Goal: Task Accomplishment & Management: Manage account settings

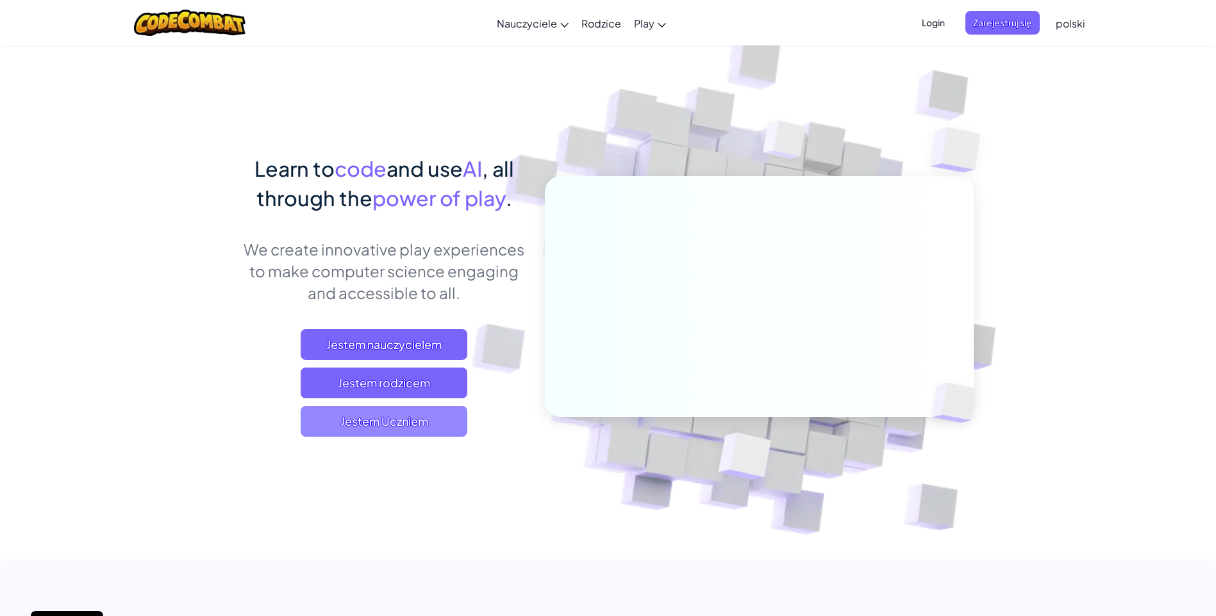
click at [417, 421] on span "Jestem Uczniem" at bounding box center [384, 421] width 167 height 31
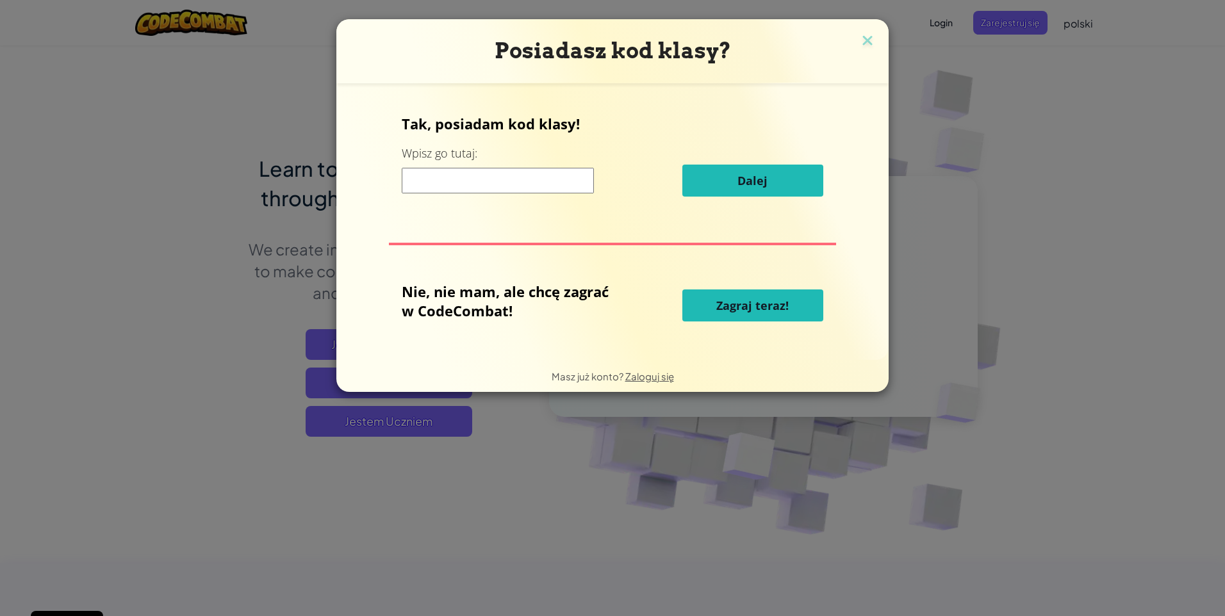
click at [551, 183] on input at bounding box center [498, 181] width 192 height 26
type input "SadOpenDesk"
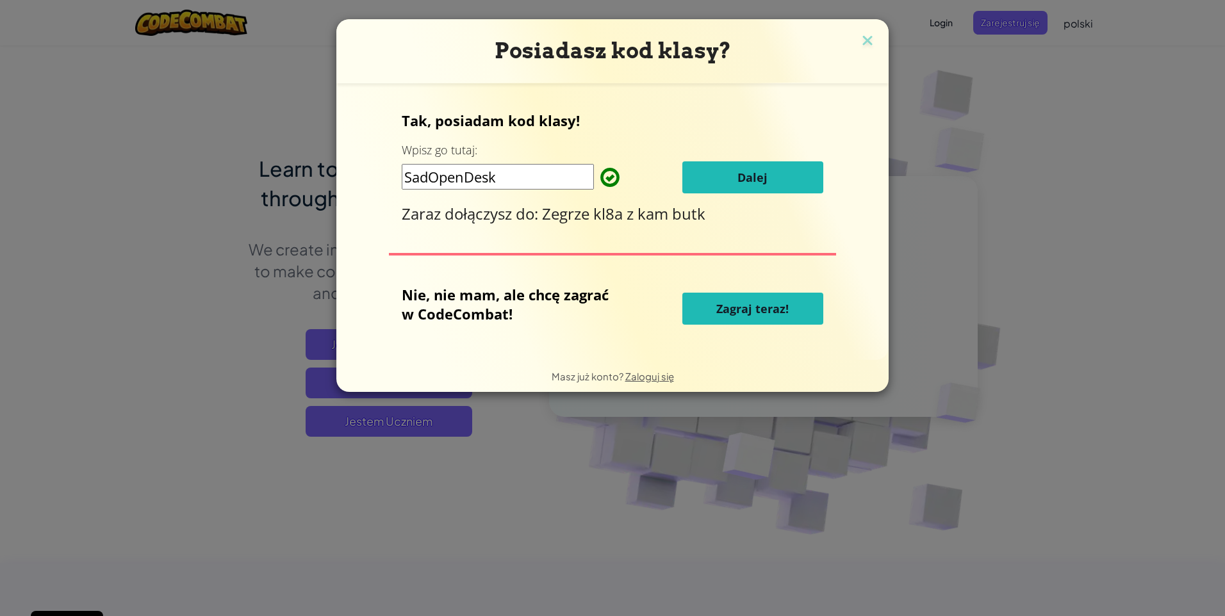
click at [752, 176] on span "Dalej" at bounding box center [753, 177] width 30 height 15
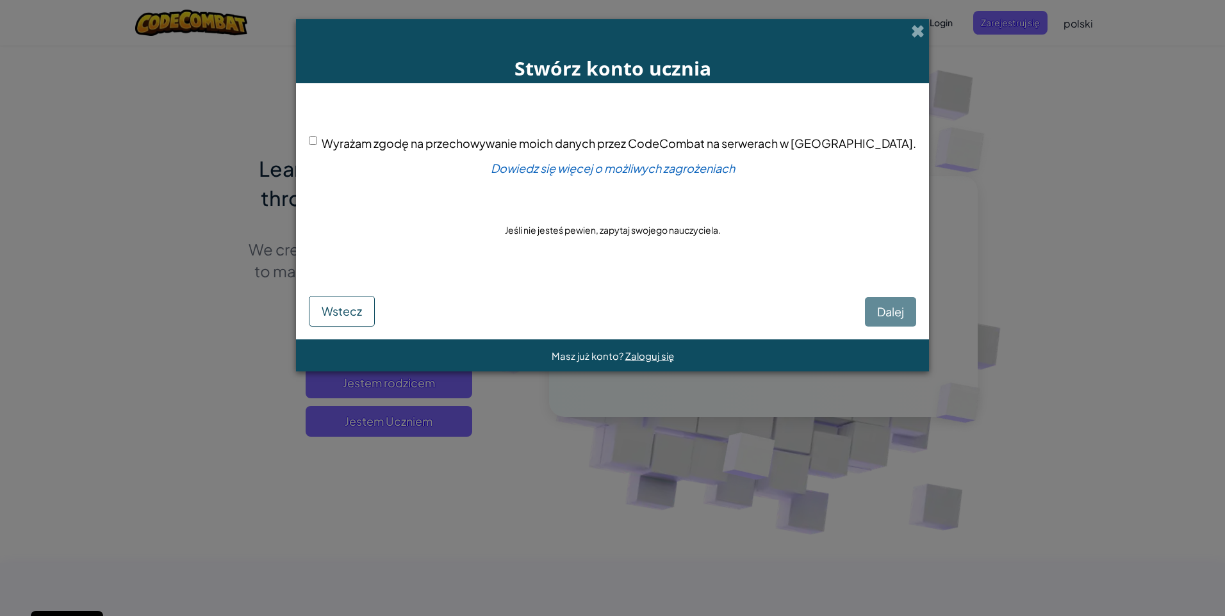
click at [317, 141] on input "Wyrażam zgodę na przechowywanie moich danych przez CodeCombat na serwerach w [G…" at bounding box center [313, 140] width 8 height 8
checkbox input "true"
click at [877, 311] on span "Dalej" at bounding box center [890, 311] width 27 height 15
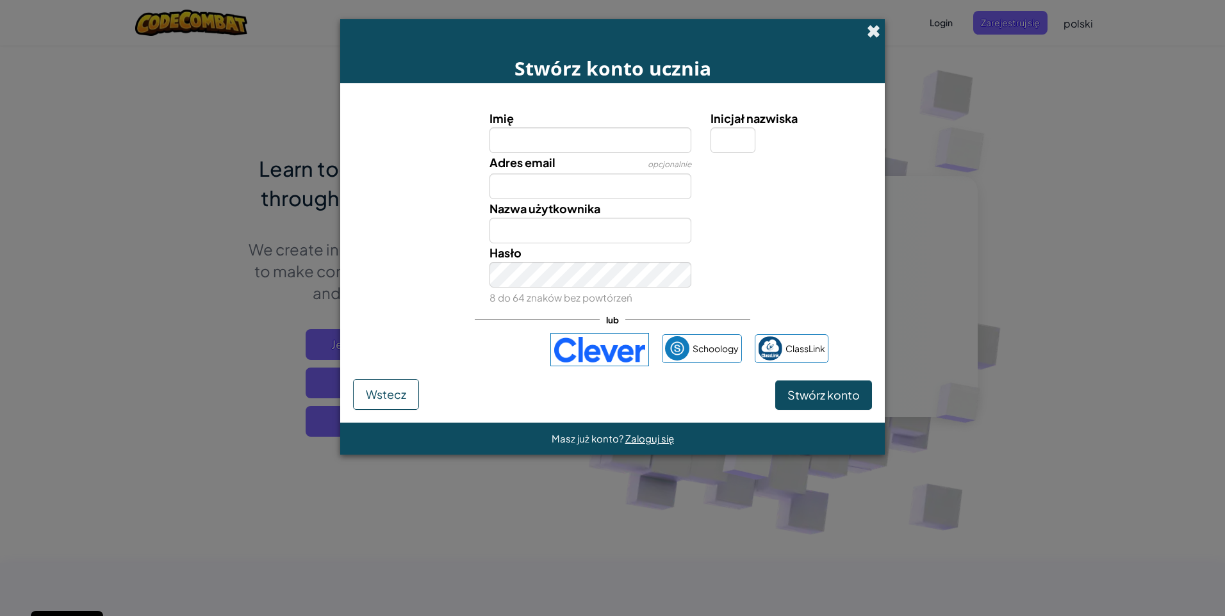
click at [877, 37] on span at bounding box center [873, 30] width 13 height 13
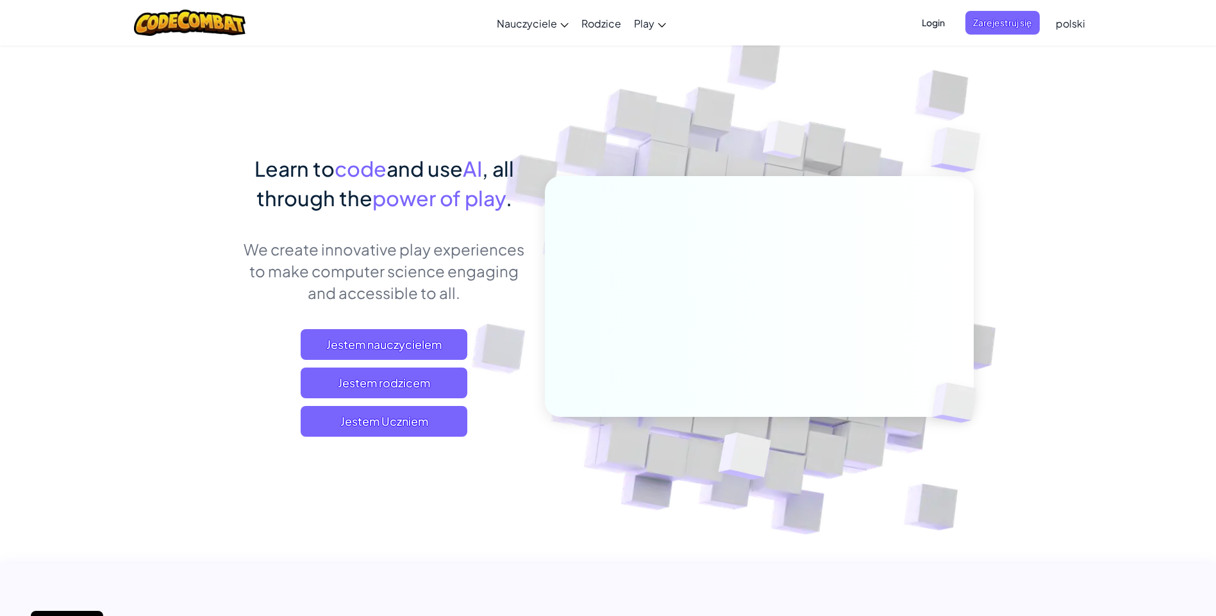
click at [927, 20] on span "Login" at bounding box center [933, 23] width 38 height 24
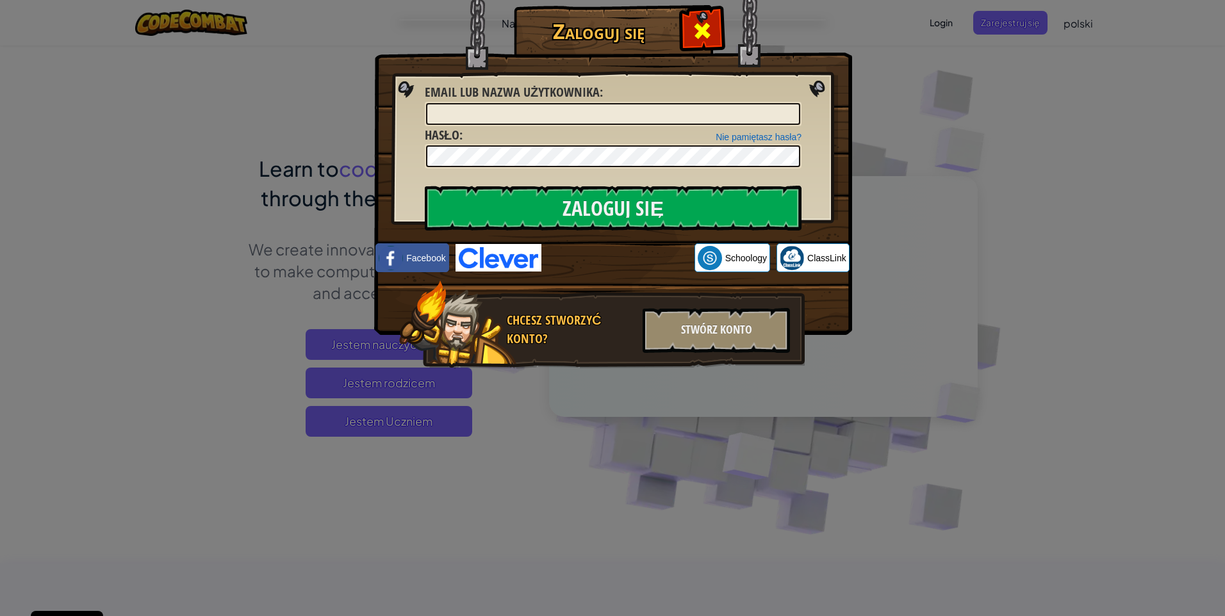
click at [711, 18] on div at bounding box center [702, 29] width 40 height 40
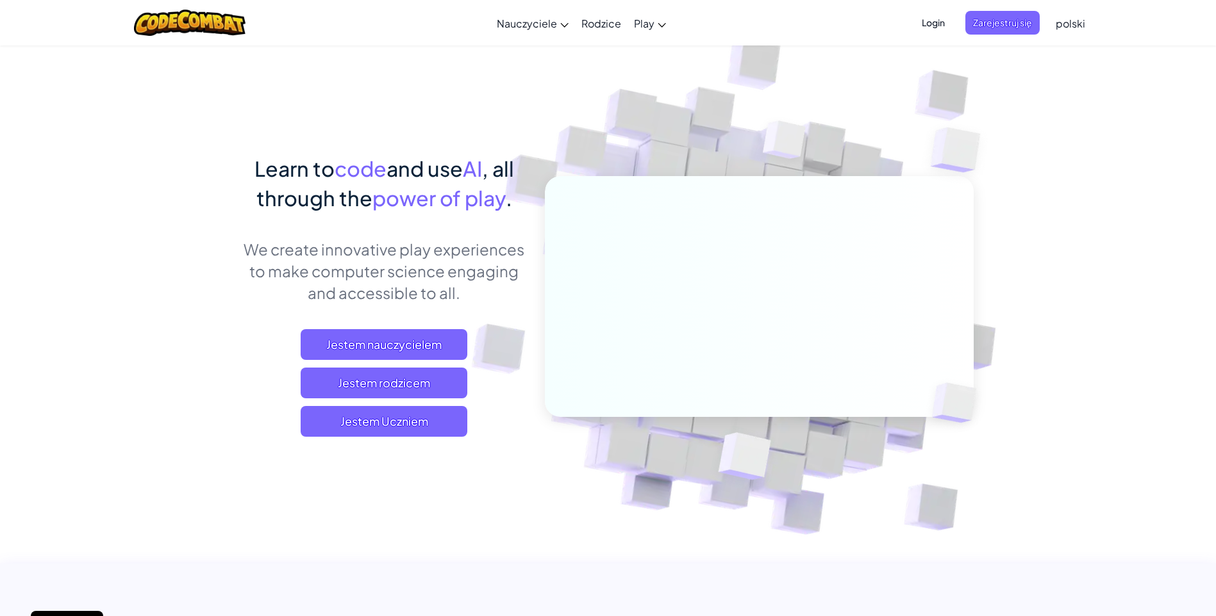
click at [932, 30] on span "Login" at bounding box center [933, 23] width 38 height 24
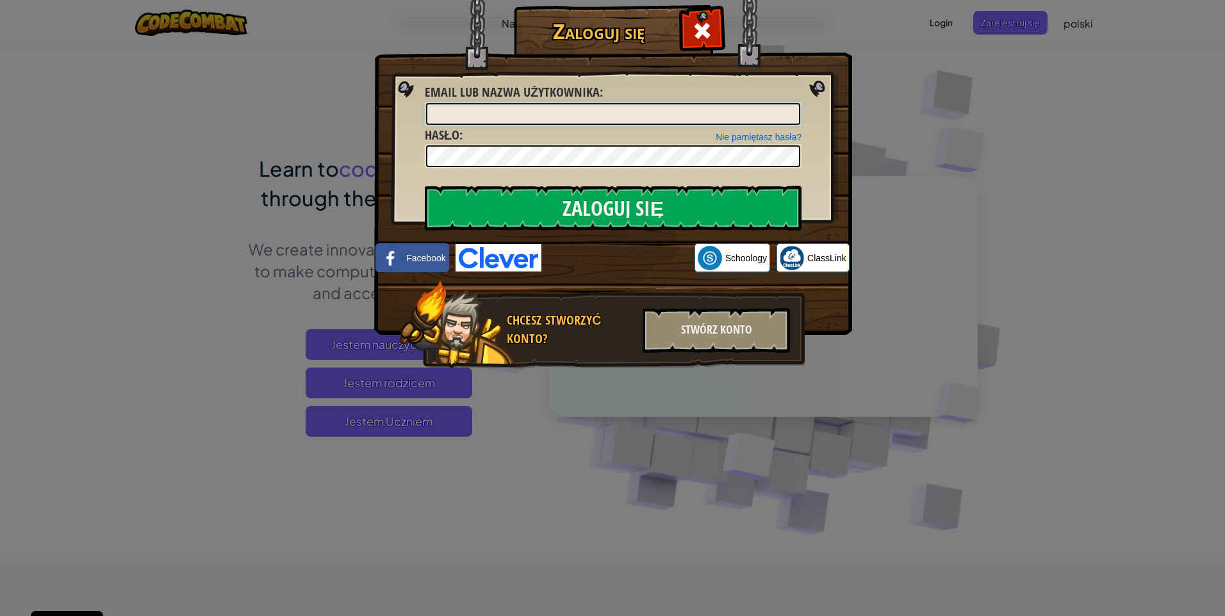
click at [709, 107] on input "Email lub nazwa użytkownika :" at bounding box center [613, 114] width 374 height 22
type input "Gabi_110"
click at [741, 220] on input "Zaloguj się" at bounding box center [613, 208] width 377 height 45
